Goal: Information Seeking & Learning: Learn about a topic

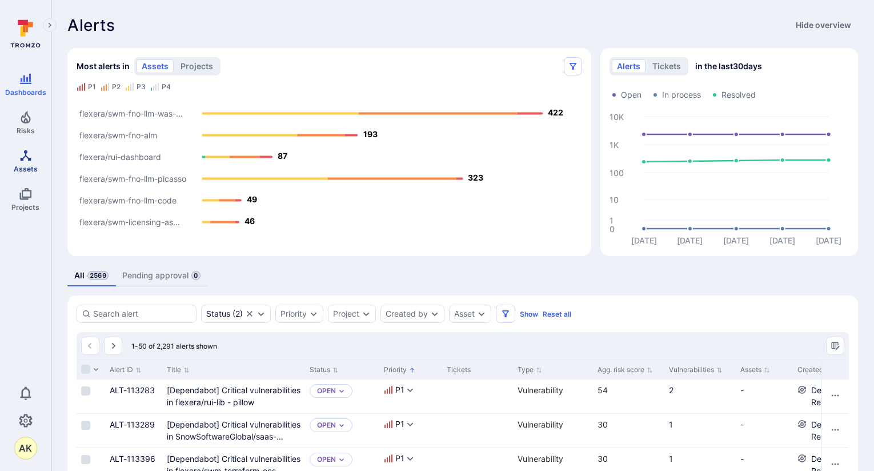
click at [23, 162] on link "Assets" at bounding box center [25, 161] width 51 height 34
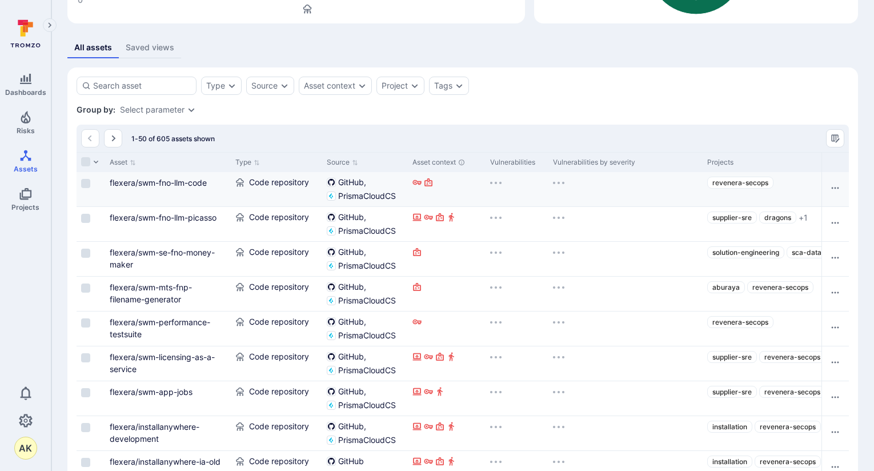
scroll to position [171, 0]
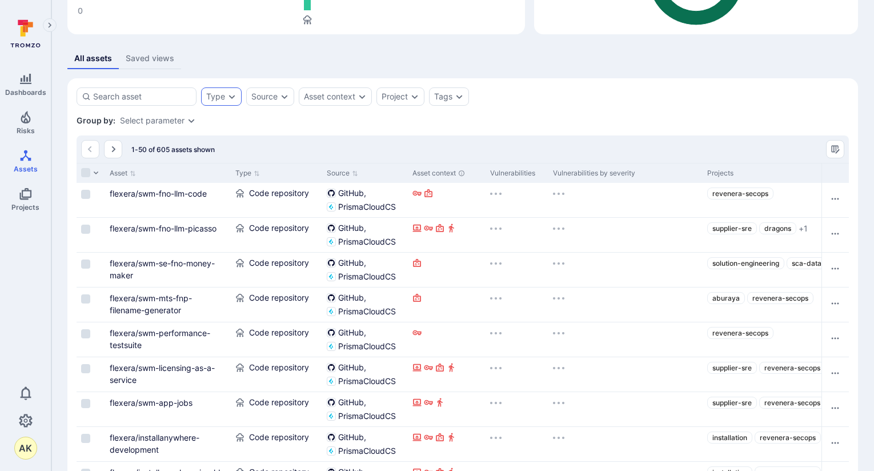
click at [231, 105] on div "Type" at bounding box center [221, 96] width 41 height 18
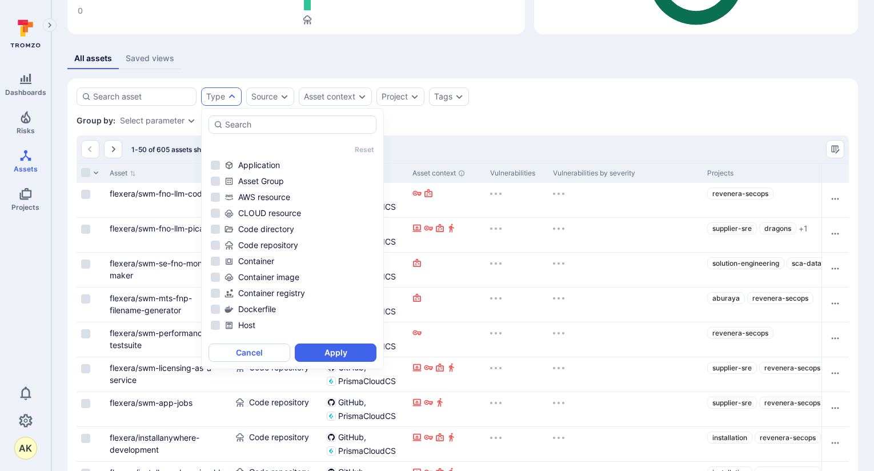
click at [231, 97] on icon "Expand dropdown" at bounding box center [232, 96] width 6 height 4
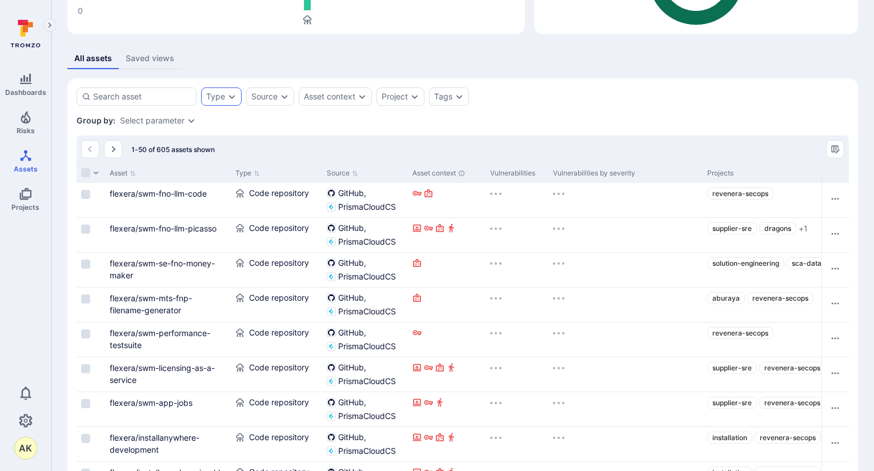
click at [231, 97] on icon "Expand dropdown" at bounding box center [232, 97] width 6 height 4
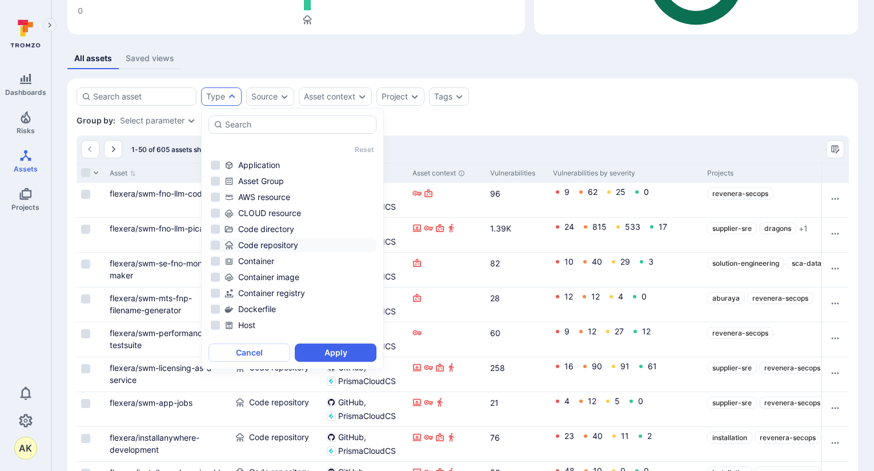
click at [217, 248] on li "Code repository" at bounding box center [292, 245] width 168 height 14
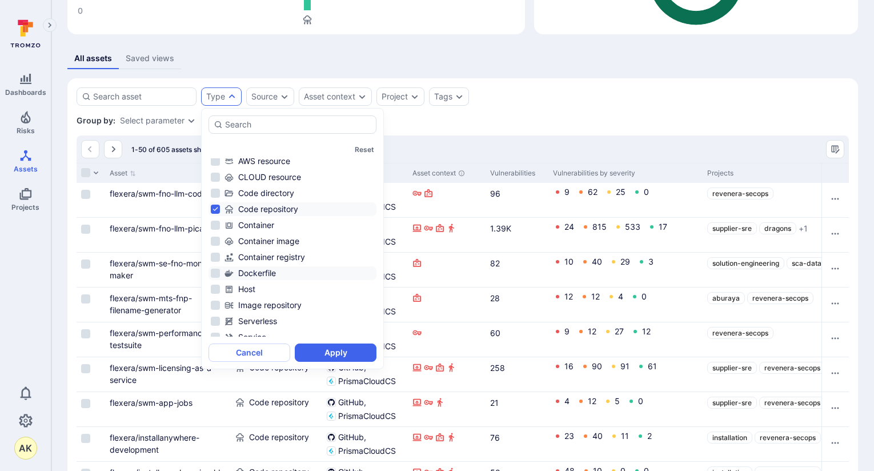
scroll to position [0, 0]
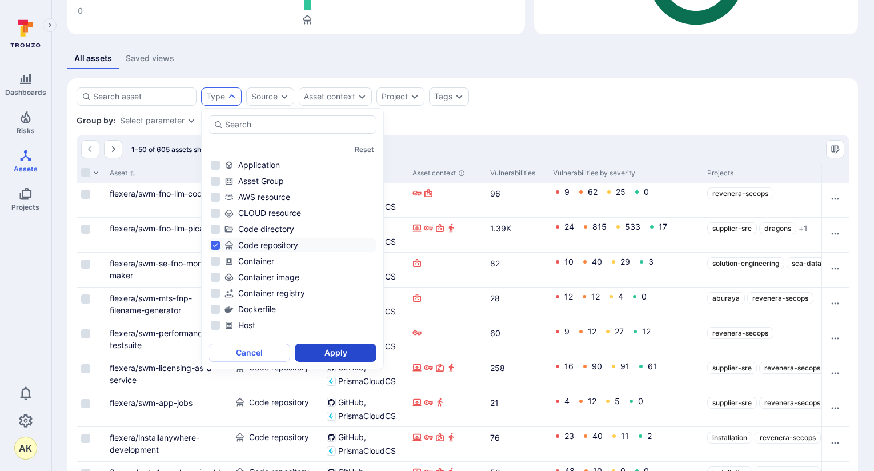
click at [356, 354] on button "Apply" at bounding box center [336, 352] width 82 height 18
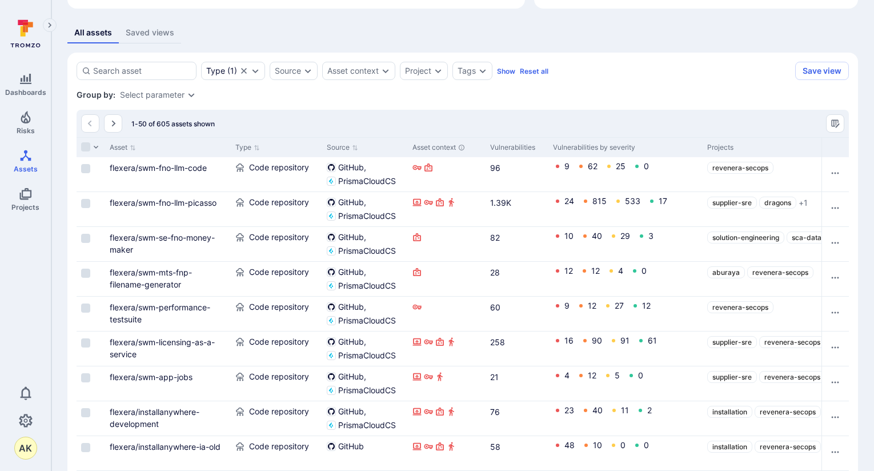
scroll to position [140, 0]
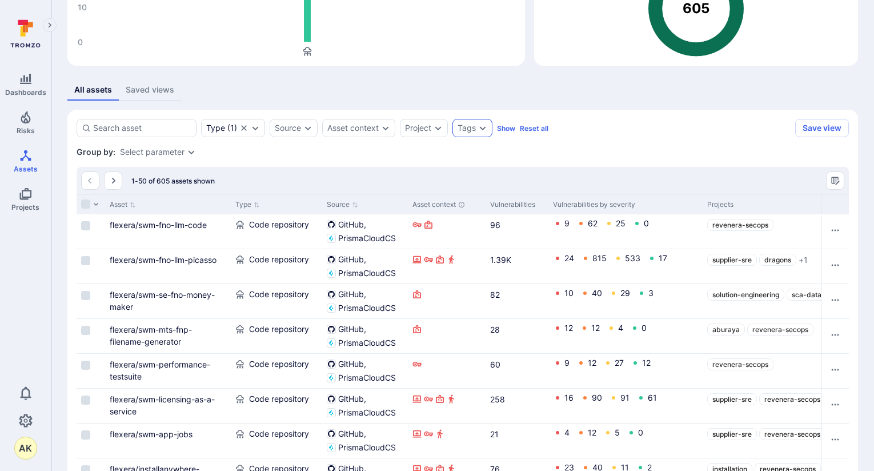
click at [483, 128] on icon "Expand dropdown" at bounding box center [483, 128] width 6 height 4
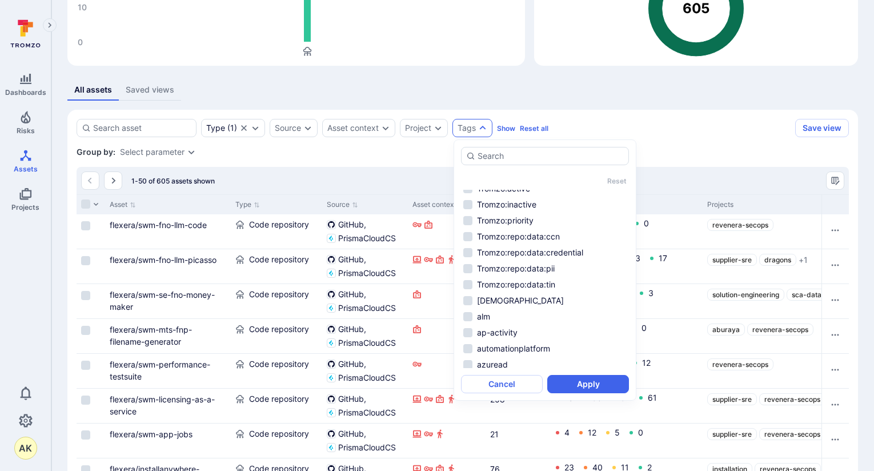
scroll to position [0, 0]
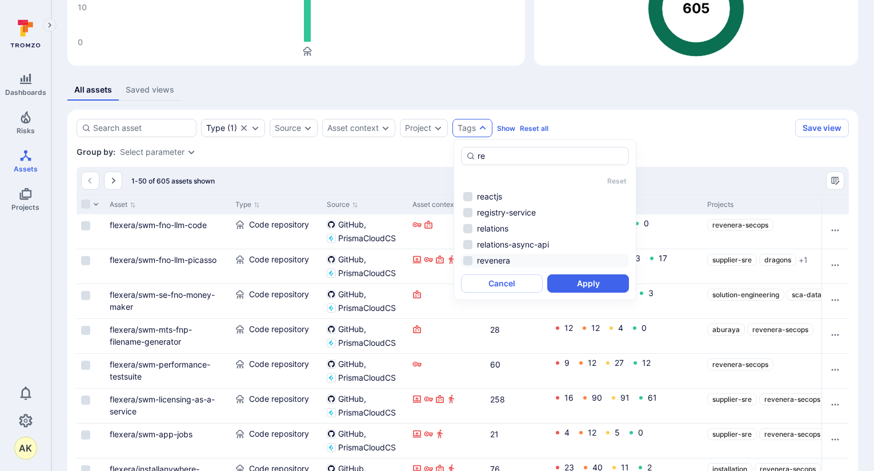
click at [468, 262] on li "revenera" at bounding box center [545, 261] width 168 height 14
type input "re"
click at [580, 285] on button "Apply" at bounding box center [588, 283] width 82 height 18
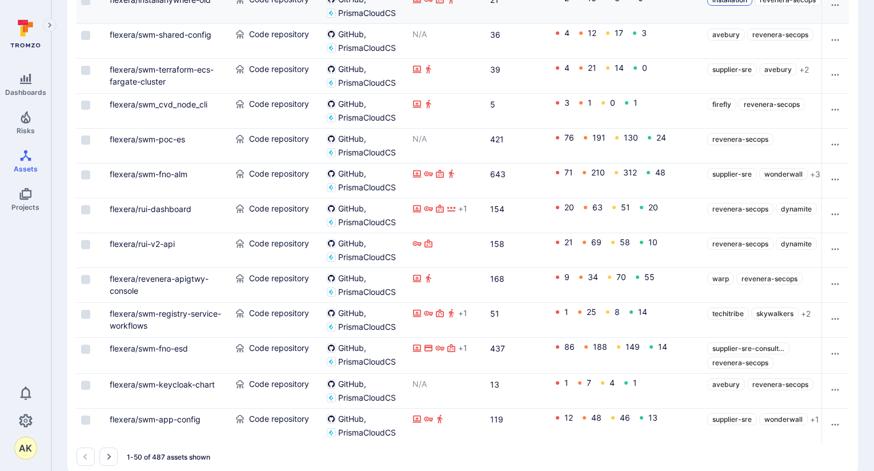
scroll to position [1682, 0]
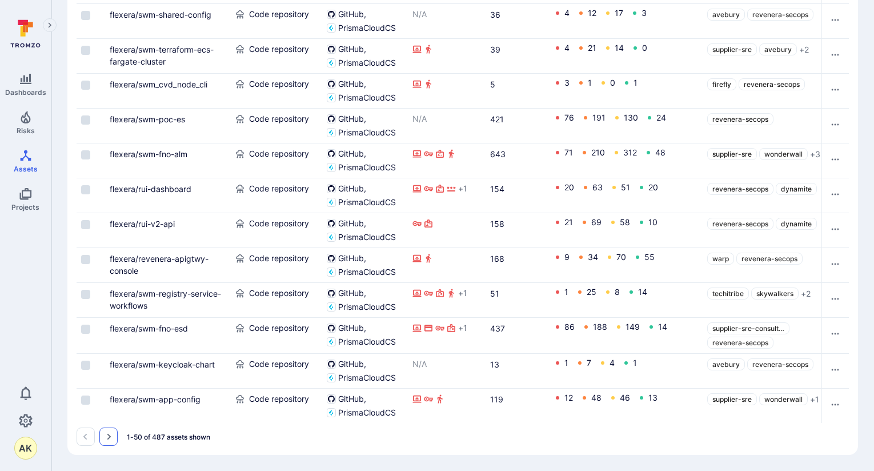
click at [112, 438] on icon "Go to the next page" at bounding box center [108, 436] width 9 height 9
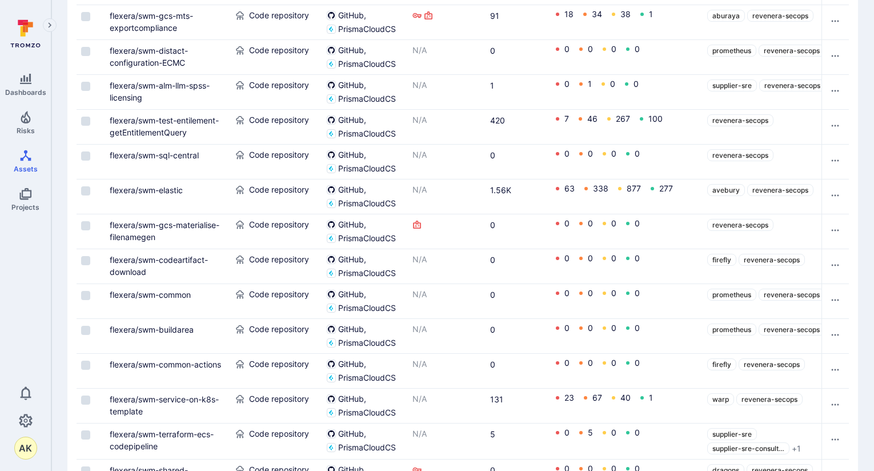
scroll to position [1679, 0]
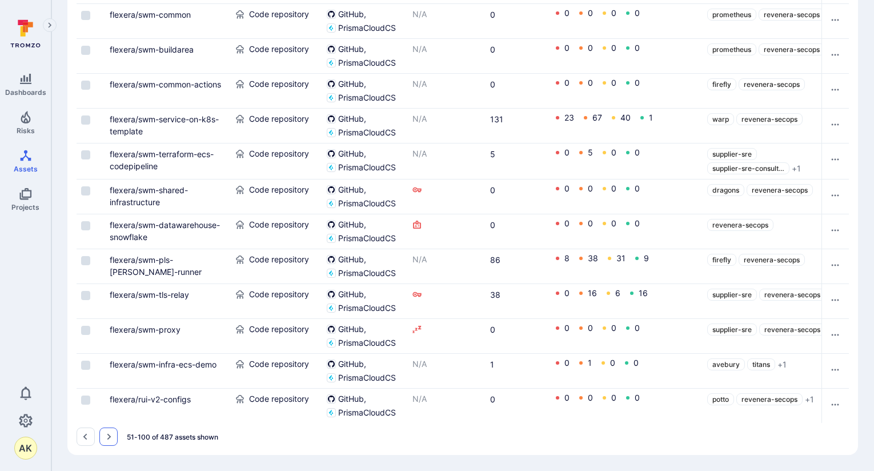
click at [106, 443] on button "Go to the next page" at bounding box center [108, 436] width 18 height 18
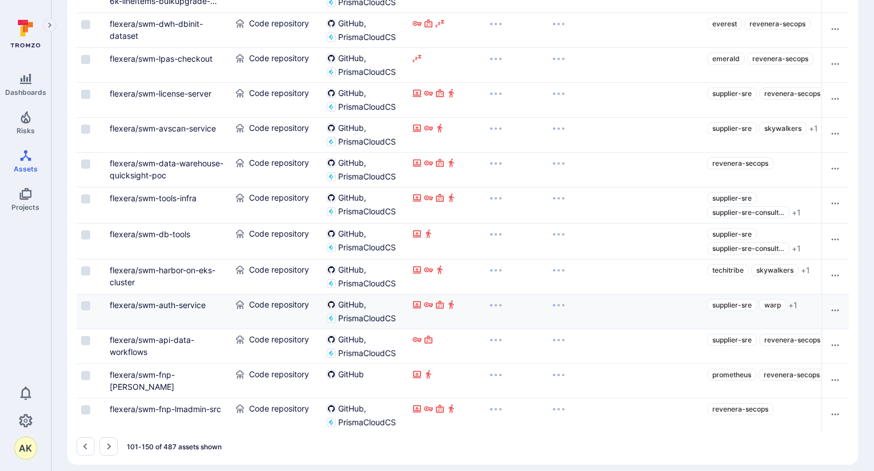
scroll to position [1695, 0]
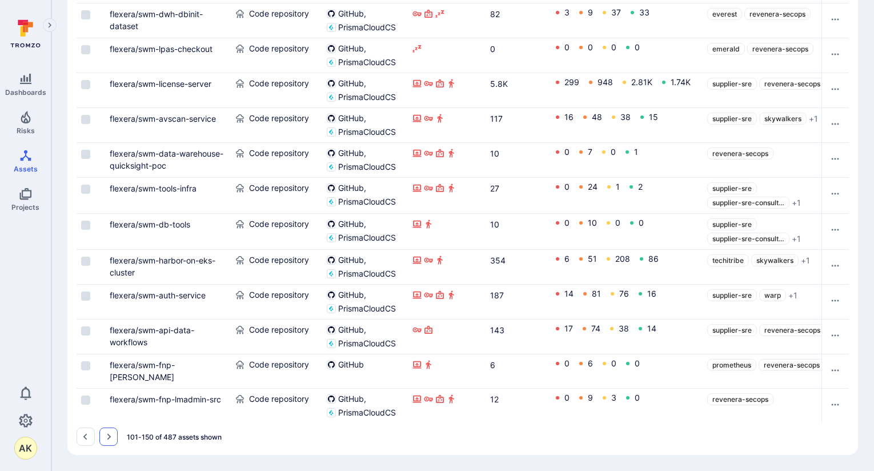
click at [111, 437] on icon "Go to the next page" at bounding box center [108, 436] width 9 height 9
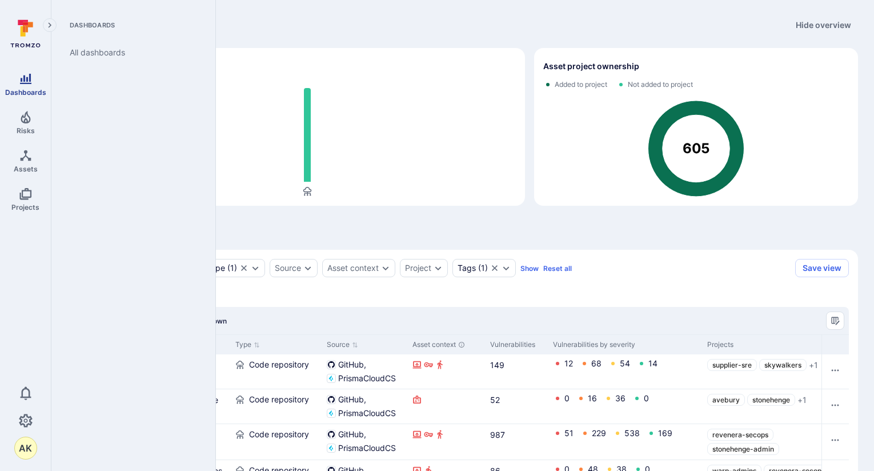
click at [29, 87] on link "Dashboards" at bounding box center [25, 84] width 51 height 34
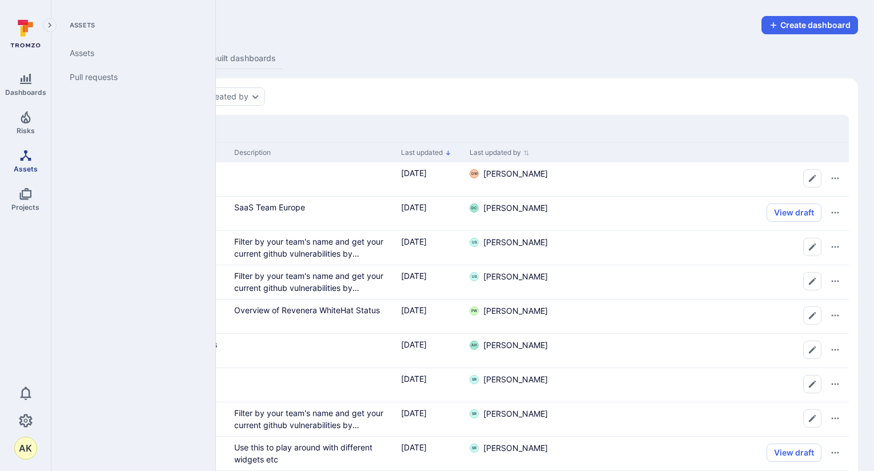
click at [26, 156] on icon "Assets" at bounding box center [25, 155] width 11 height 11
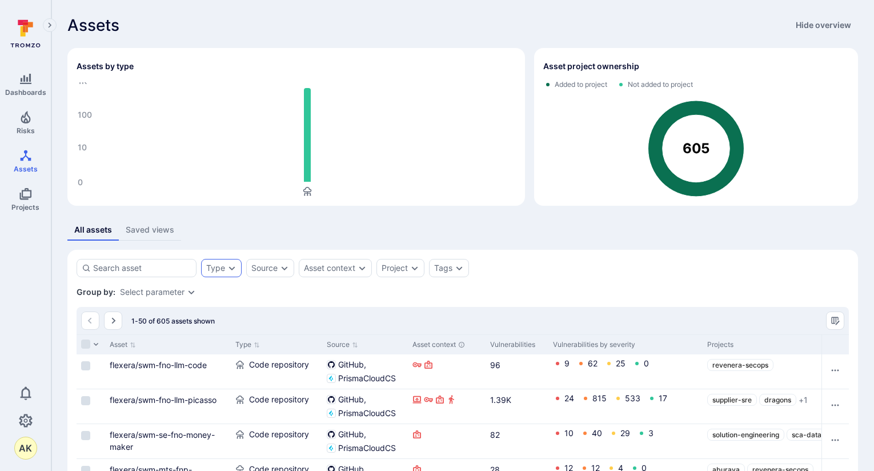
click at [227, 267] on icon "Expand dropdown" at bounding box center [231, 267] width 9 height 9
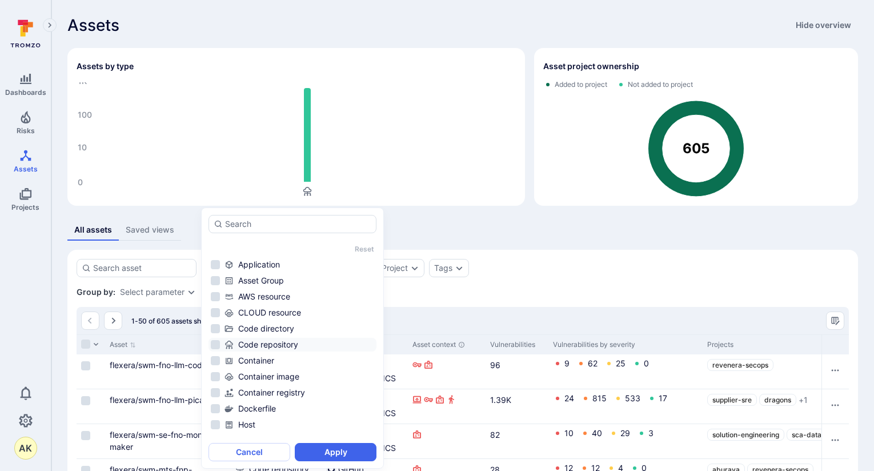
click at [292, 340] on div "Code repository" at bounding box center [299, 344] width 150 height 11
click at [356, 451] on button "Apply" at bounding box center [336, 452] width 82 height 18
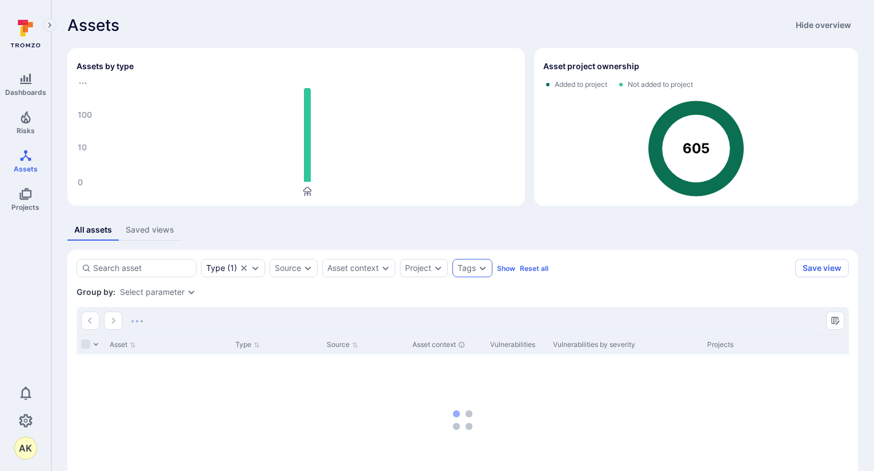
click at [488, 275] on div "Tags" at bounding box center [472, 268] width 40 height 18
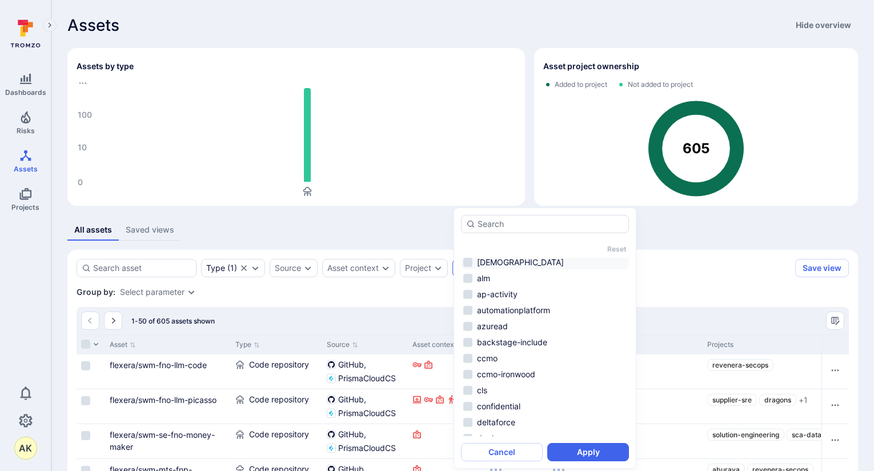
scroll to position [93, 0]
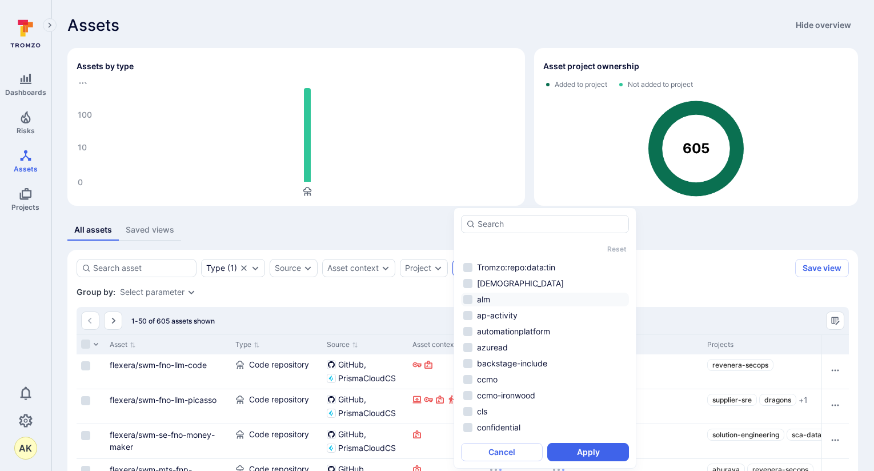
click at [476, 319] on ul "Tromzo:active Tromzo:inactive Tromzo:priority Tromzo:repo:data:ccn Tromzo:repo:…" at bounding box center [545, 347] width 168 height 178
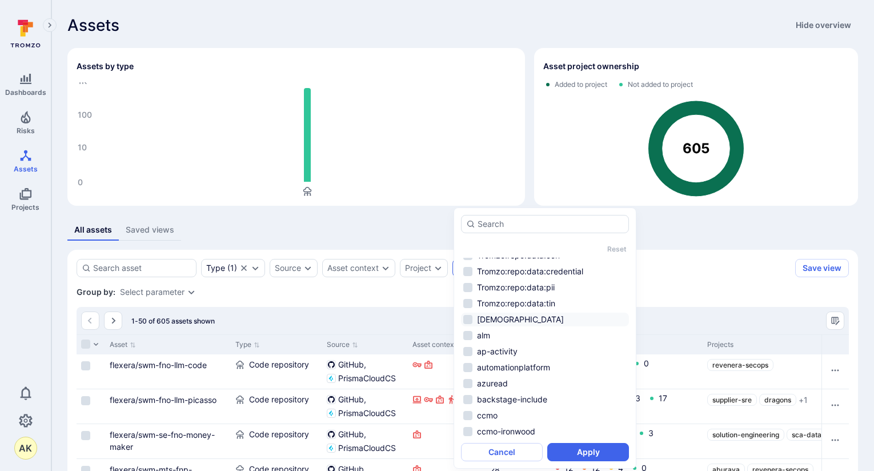
click at [468, 319] on li "[DEMOGRAPHIC_DATA]" at bounding box center [545, 319] width 168 height 14
click at [586, 451] on button "Apply" at bounding box center [588, 452] width 82 height 18
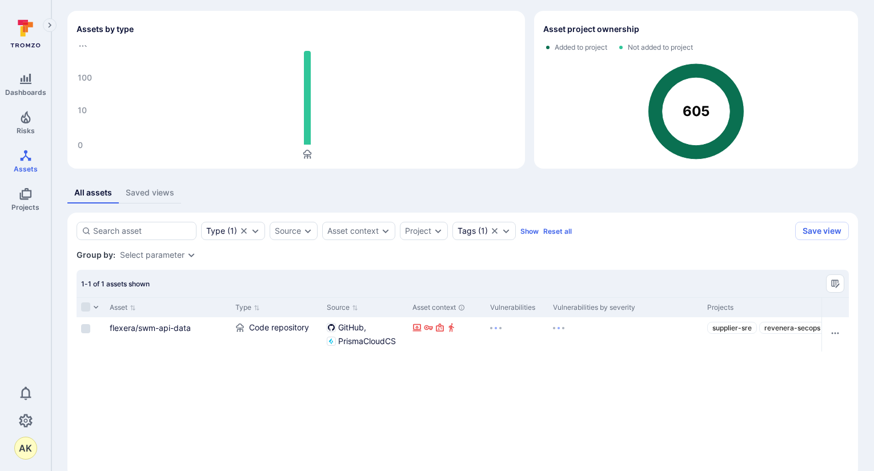
scroll to position [60, 0]
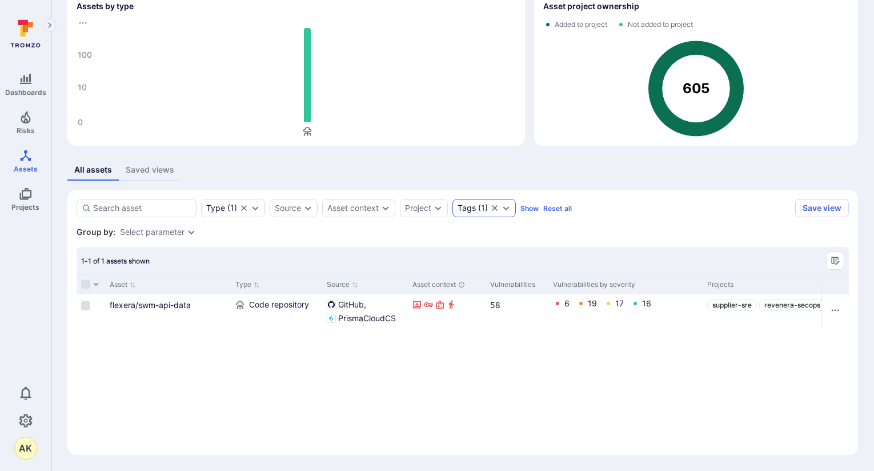
click at [495, 207] on icon "Clear selection" at bounding box center [494, 207] width 9 height 9
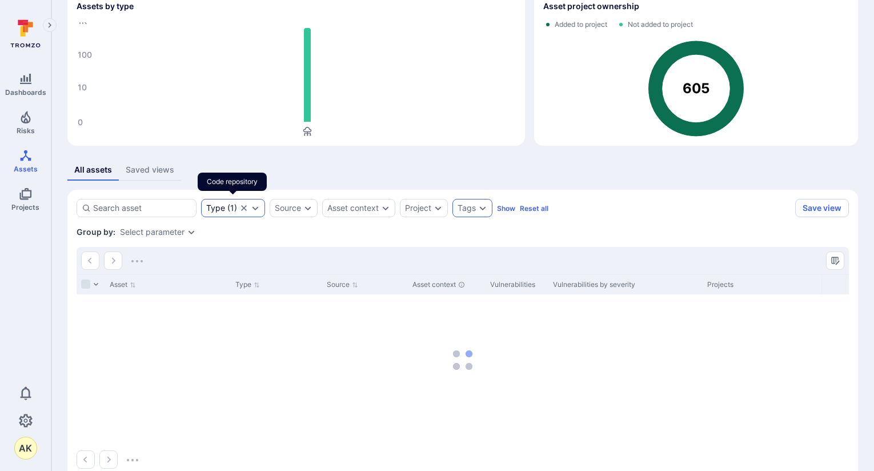
click at [240, 208] on icon "Clear selection" at bounding box center [243, 207] width 9 height 9
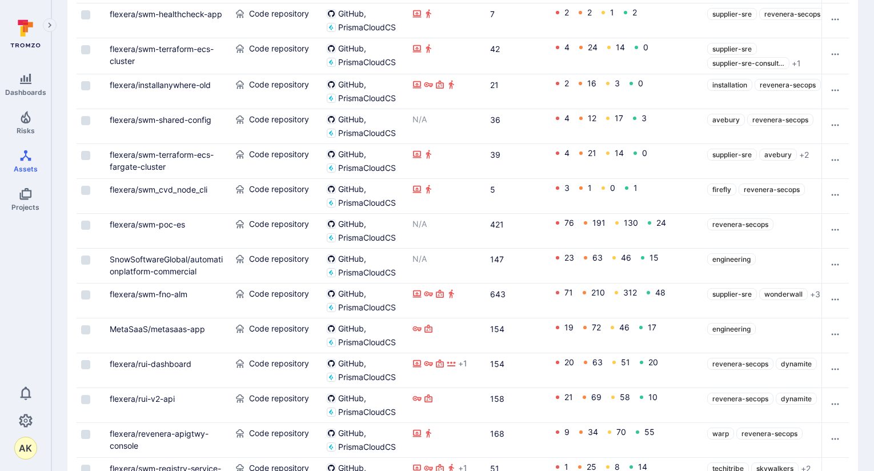
scroll to position [1681, 0]
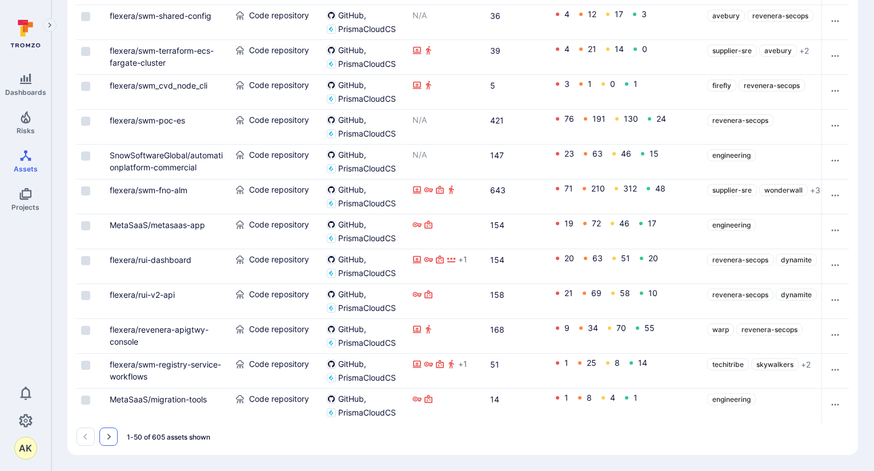
click at [109, 440] on icon "Go to the next page" at bounding box center [108, 436] width 9 height 9
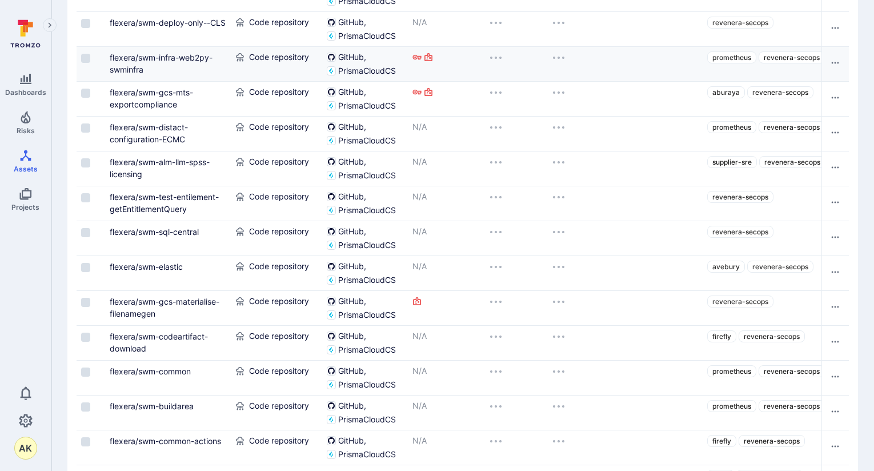
scroll to position [1681, 0]
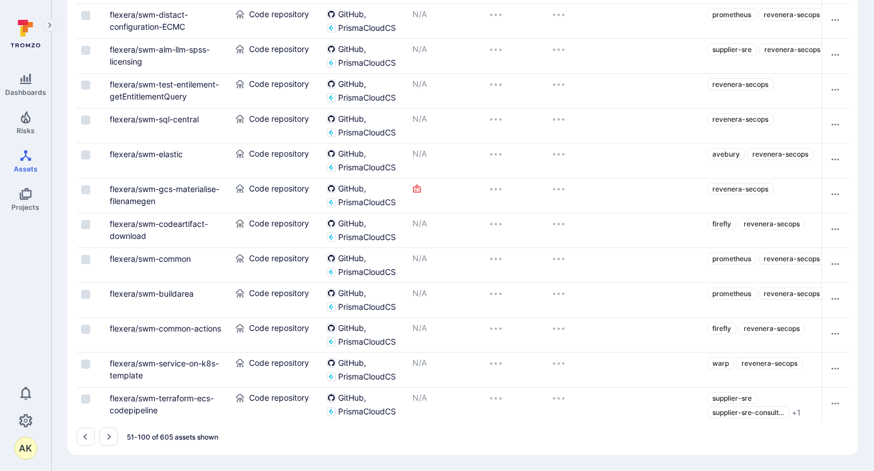
click at [110, 437] on icon "Go to the next page" at bounding box center [109, 436] width 4 height 6
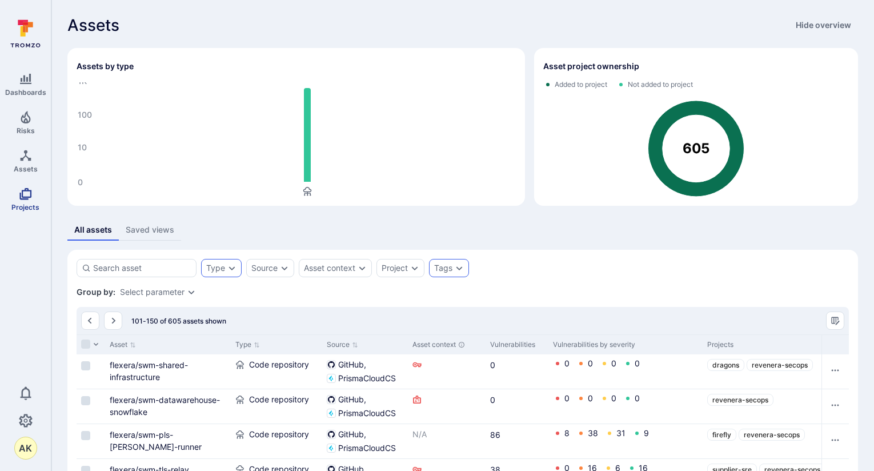
click at [23, 204] on span "Projects" at bounding box center [25, 207] width 28 height 9
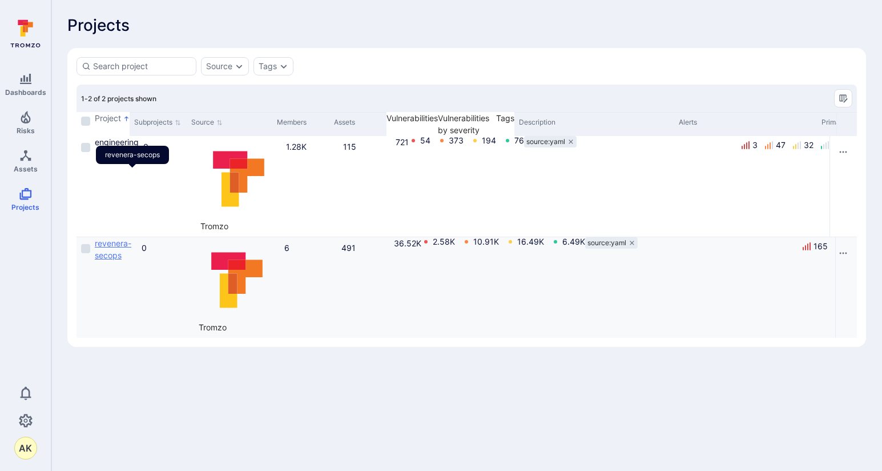
click at [131, 238] on link "revenera-secops" at bounding box center [113, 249] width 37 height 22
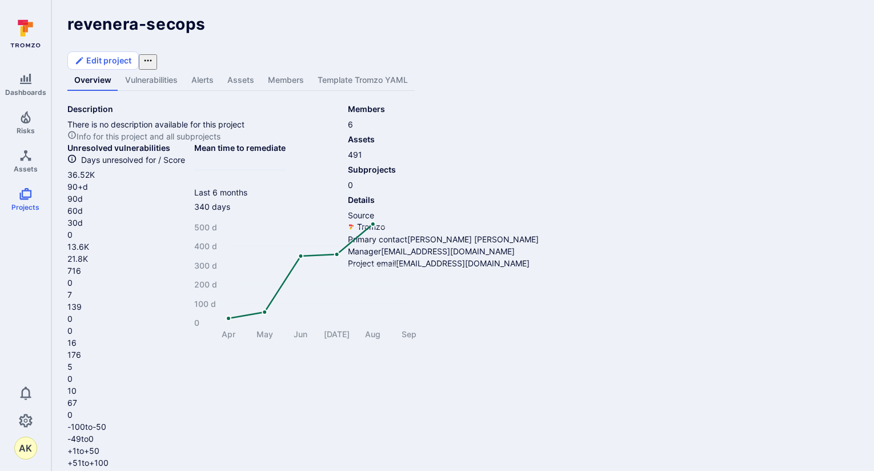
click at [171, 70] on link "Vulnerabilities" at bounding box center [151, 80] width 66 height 21
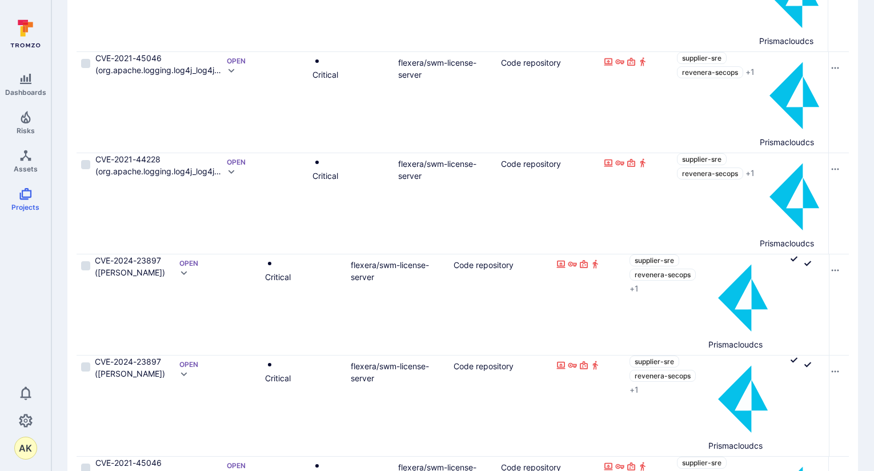
scroll to position [1742, 0]
drag, startPoint x: 106, startPoint y: 441, endPoint x: 433, endPoint y: 395, distance: 330.9
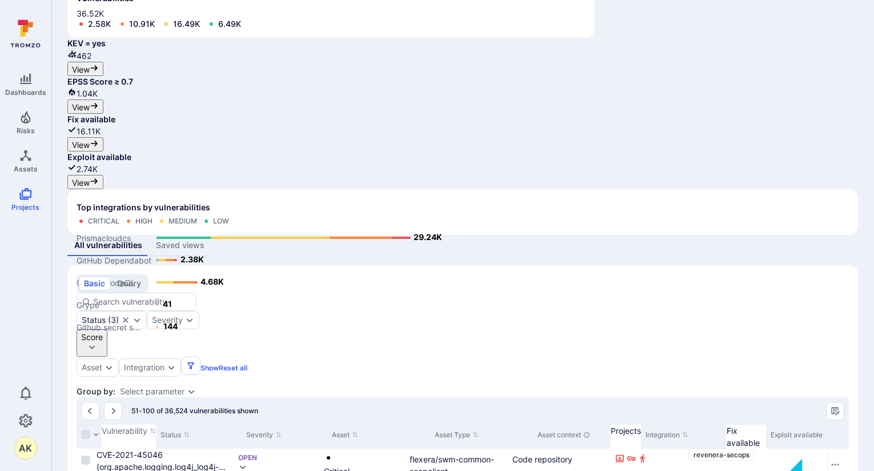
scroll to position [1699, 0]
